Goal: Transaction & Acquisition: Book appointment/travel/reservation

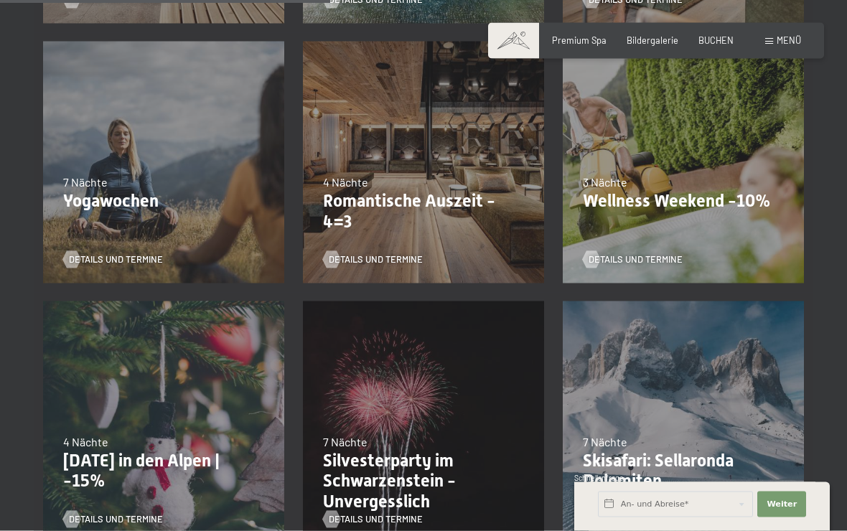
scroll to position [866, 0]
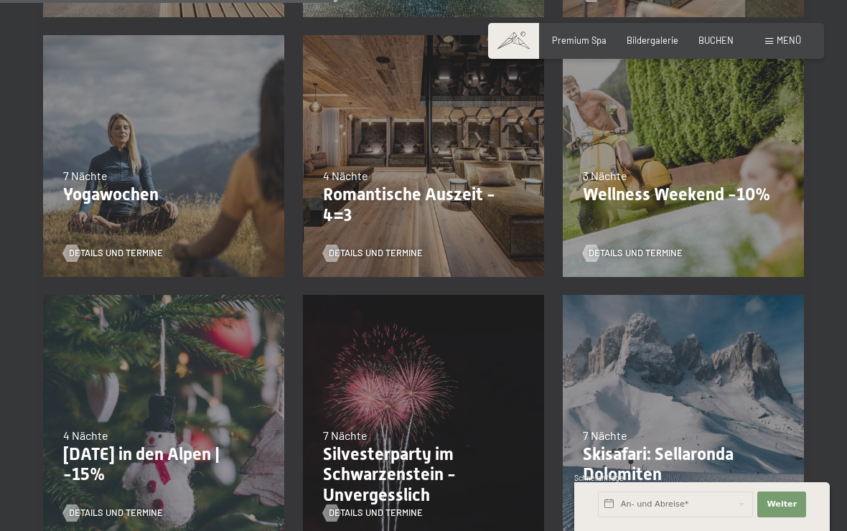
click at [483, 240] on div "Details und Termine" at bounding box center [419, 245] width 192 height 30
click at [415, 255] on span "Details und Termine" at bounding box center [376, 253] width 94 height 13
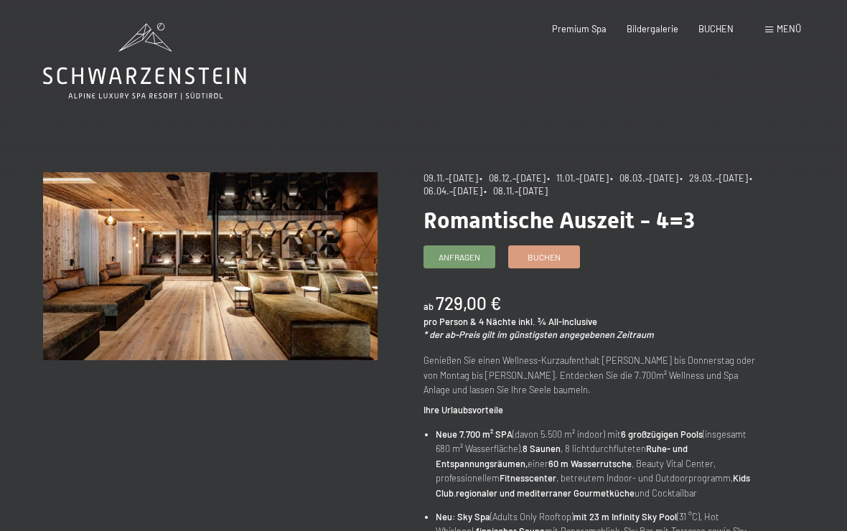
click at [722, 24] on span "BUCHEN" at bounding box center [715, 28] width 35 height 11
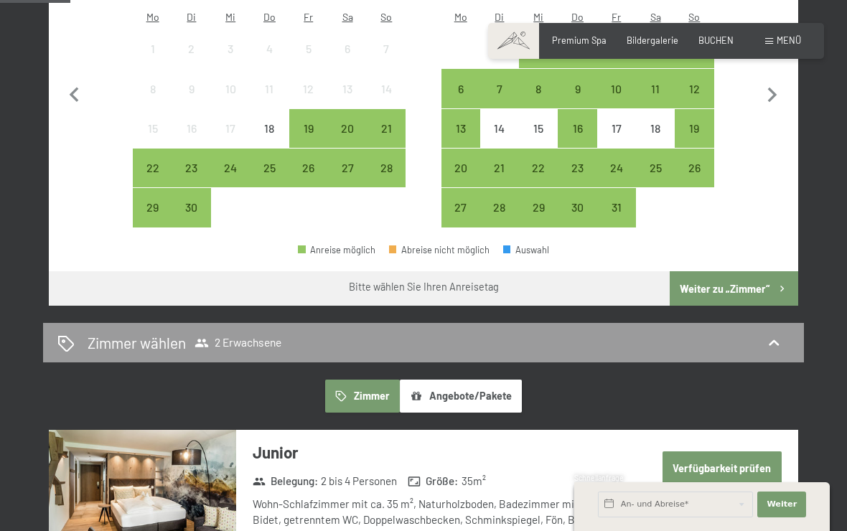
scroll to position [378, 0]
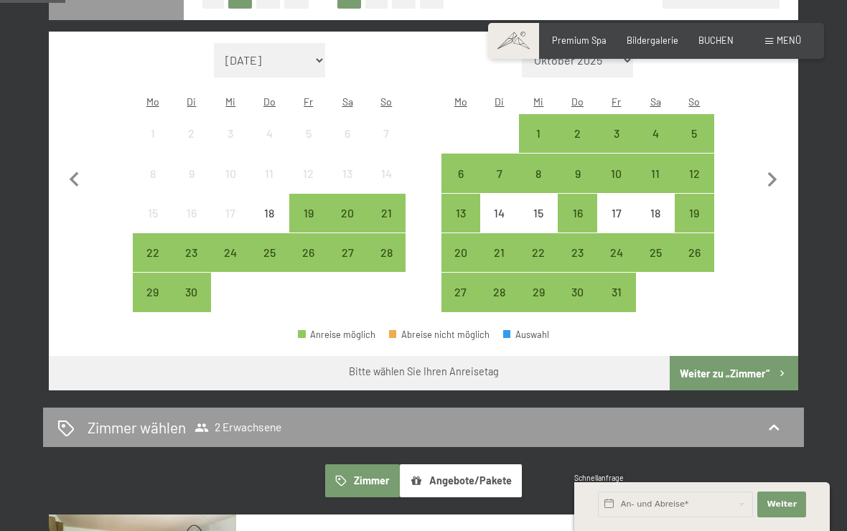
click at [345, 247] on div "27" at bounding box center [347, 265] width 36 height 36
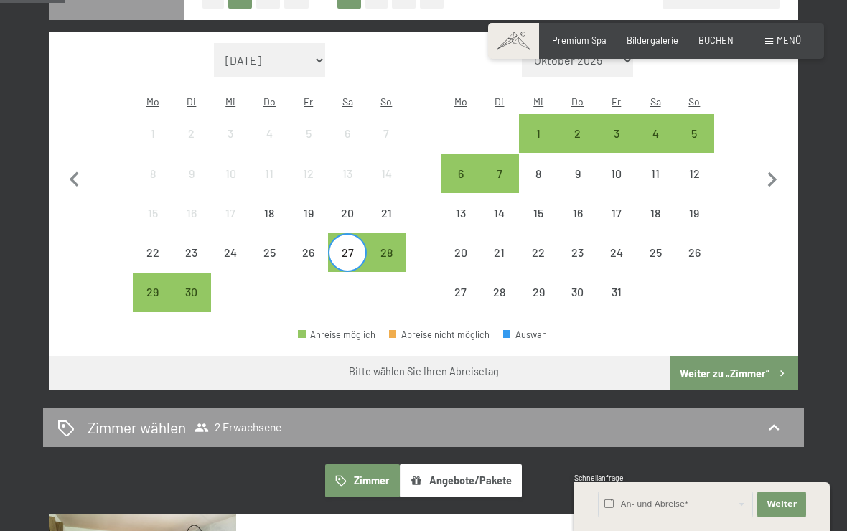
click at [545, 128] on div "1" at bounding box center [538, 146] width 36 height 36
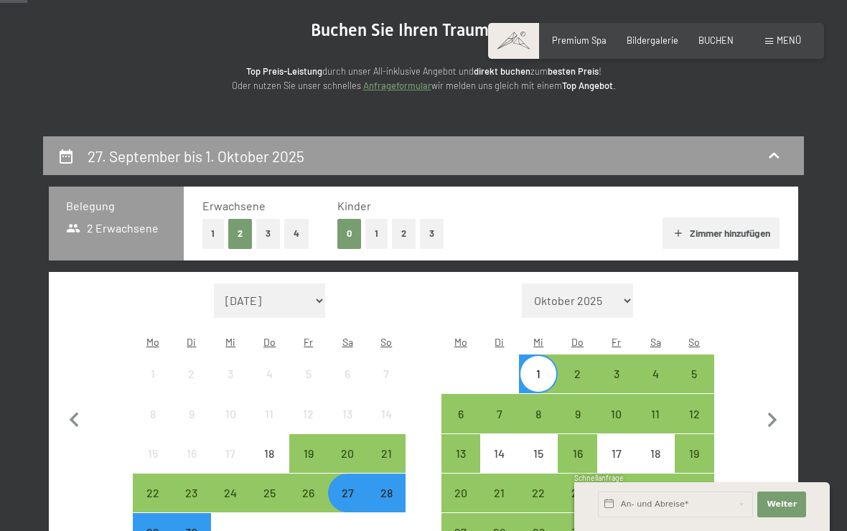
scroll to position [137, 0]
click at [377, 230] on button "1" at bounding box center [376, 234] width 22 height 29
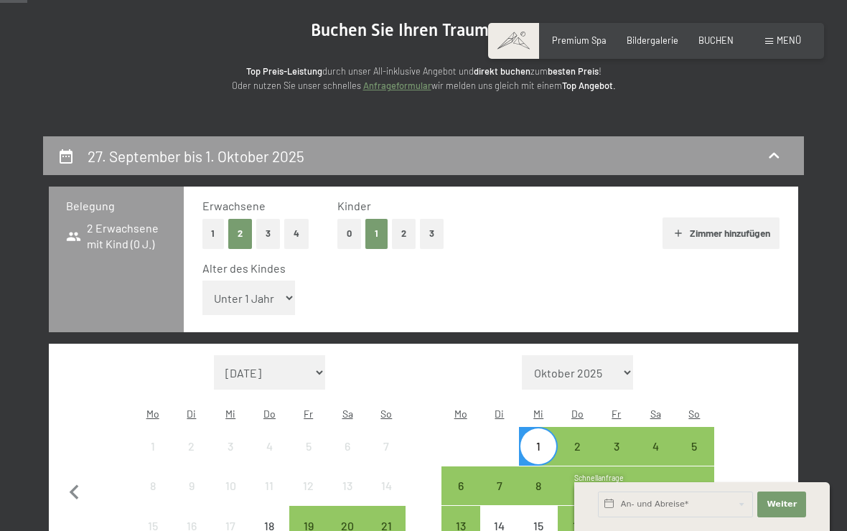
click at [240, 292] on select "Unter 1 Jahr 1 Jahr 2 Jahre 3 Jahre 4 Jahre 5 Jahre 6 Jahre 7 Jahre 8 Jahre 9 J…" at bounding box center [248, 298] width 93 height 34
select select "17"
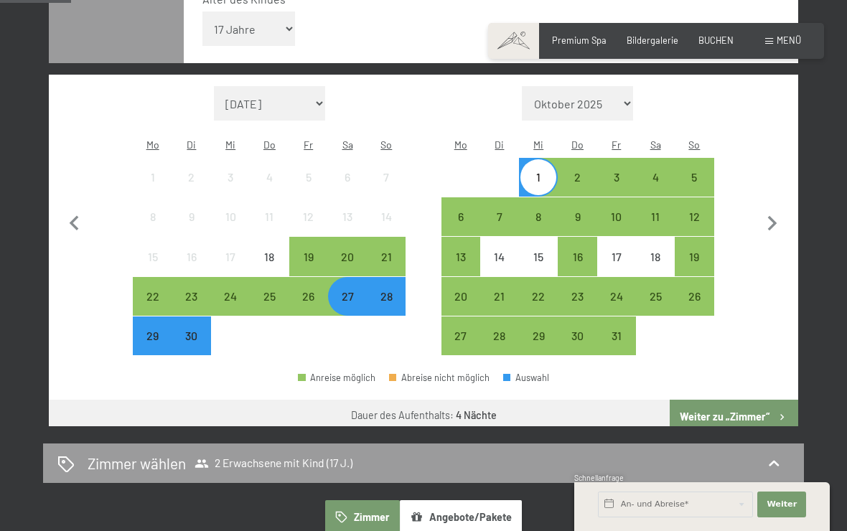
click at [768, 400] on button "Weiter zu „Zimmer“" at bounding box center [734, 417] width 128 height 34
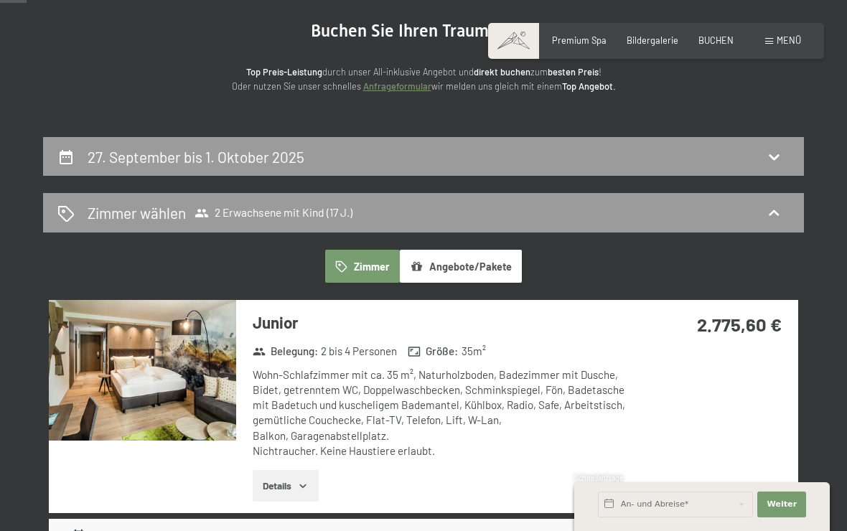
scroll to position [0, 0]
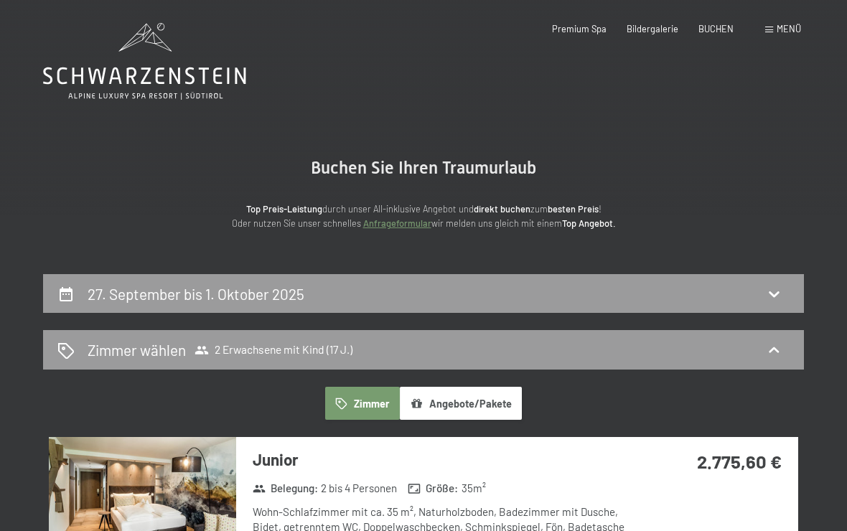
click at [80, 294] on div "27. September bis 1. Oktober 2025" at bounding box center [423, 294] width 732 height 21
select select "17"
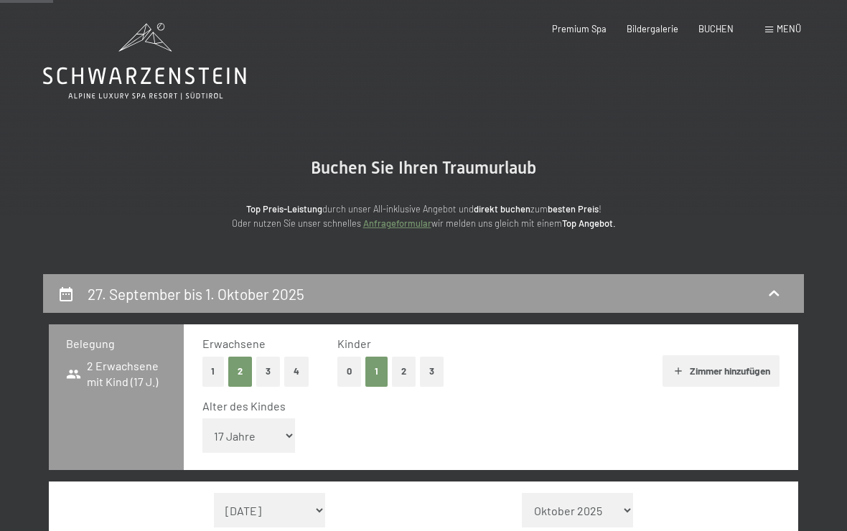
scroll to position [273, 0]
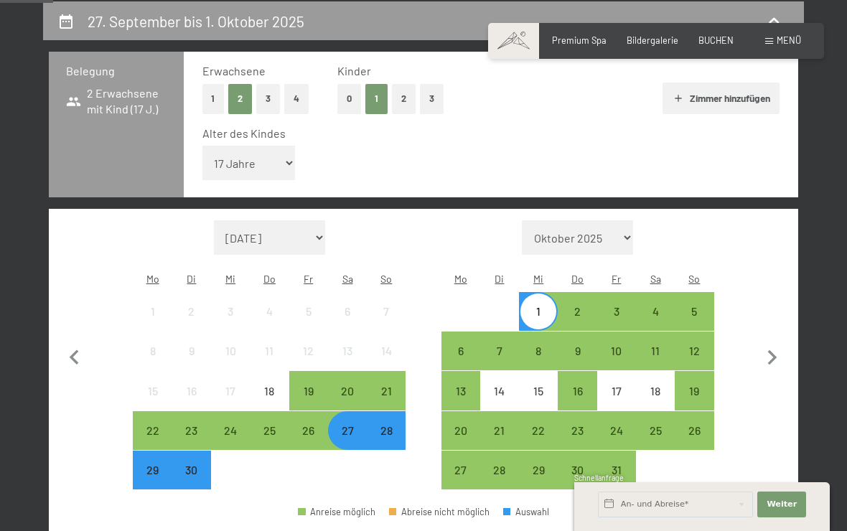
click at [212, 96] on button "1" at bounding box center [213, 98] width 22 height 29
click at [715, 94] on button "Zimmer hinzufügen" at bounding box center [720, 99] width 117 height 32
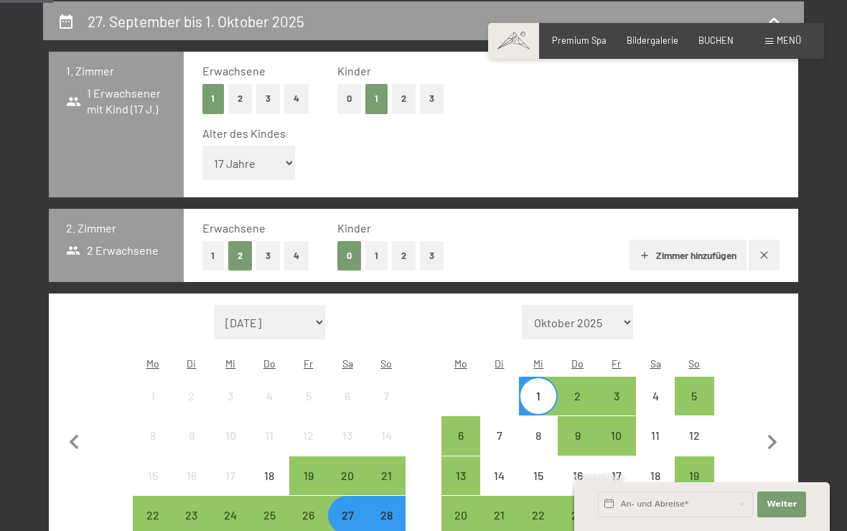
click at [346, 99] on button "0" at bounding box center [349, 98] width 24 height 29
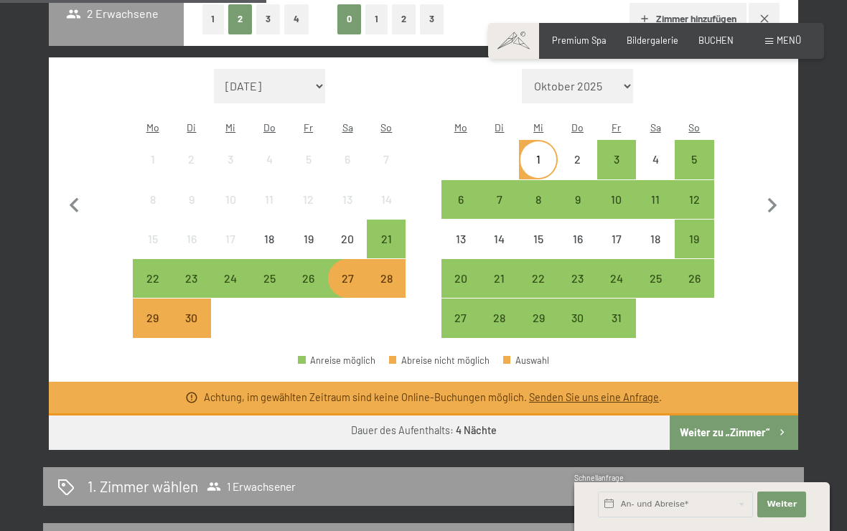
scroll to position [436, 0]
click at [759, 416] on button "Weiter zu „Zimmer“" at bounding box center [734, 433] width 128 height 34
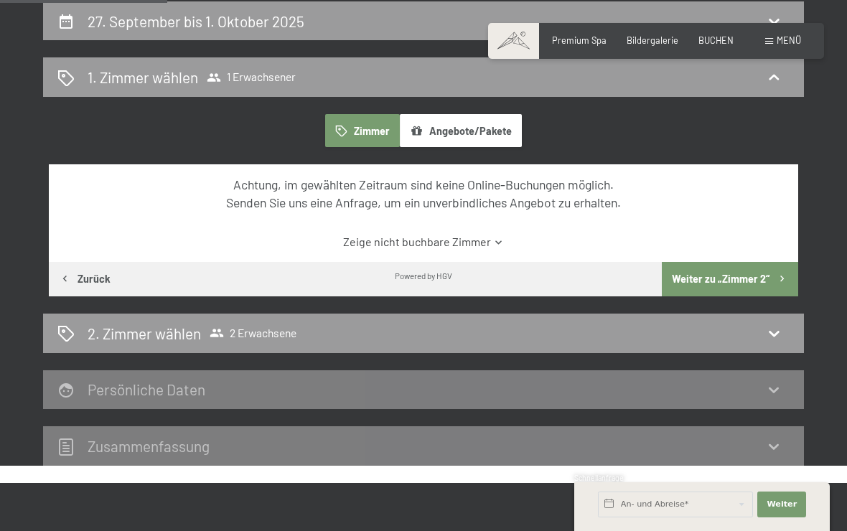
click at [777, 274] on icon "button" at bounding box center [782, 279] width 12 height 12
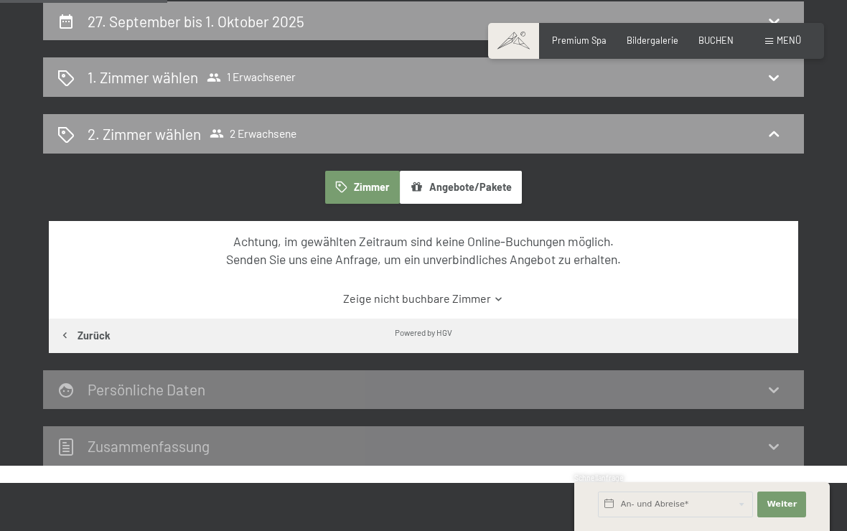
click at [337, 182] on icon "button" at bounding box center [341, 187] width 11 height 11
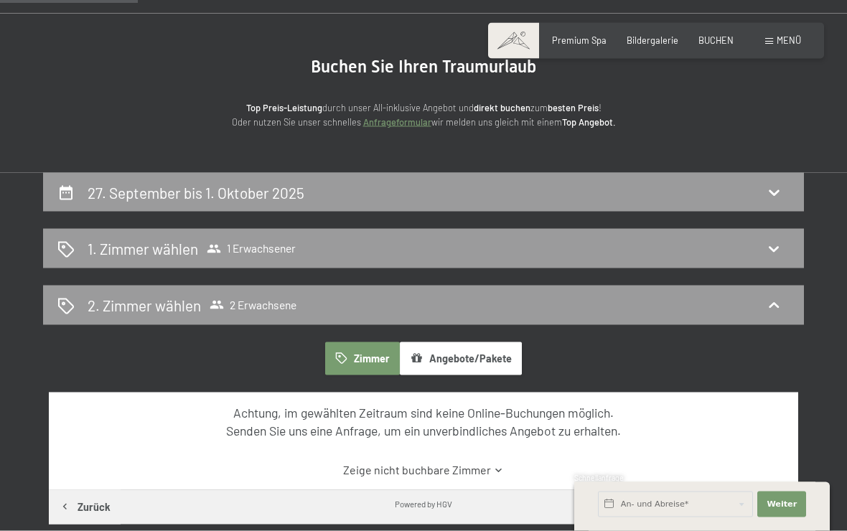
scroll to position [0, 0]
